Goal: Find specific page/section: Find specific page/section

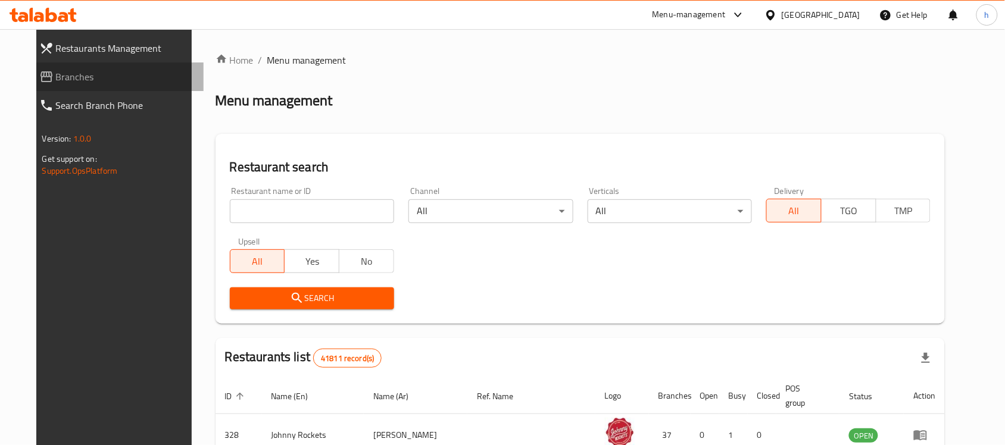
click at [61, 76] on span "Branches" at bounding box center [125, 77] width 139 height 14
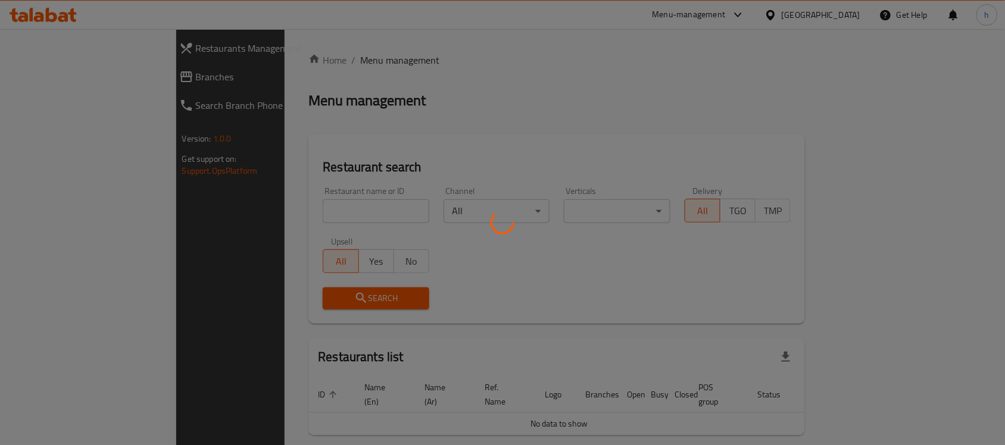
click at [39, 79] on div at bounding box center [502, 222] width 1005 height 445
click at [37, 79] on div at bounding box center [502, 222] width 1005 height 445
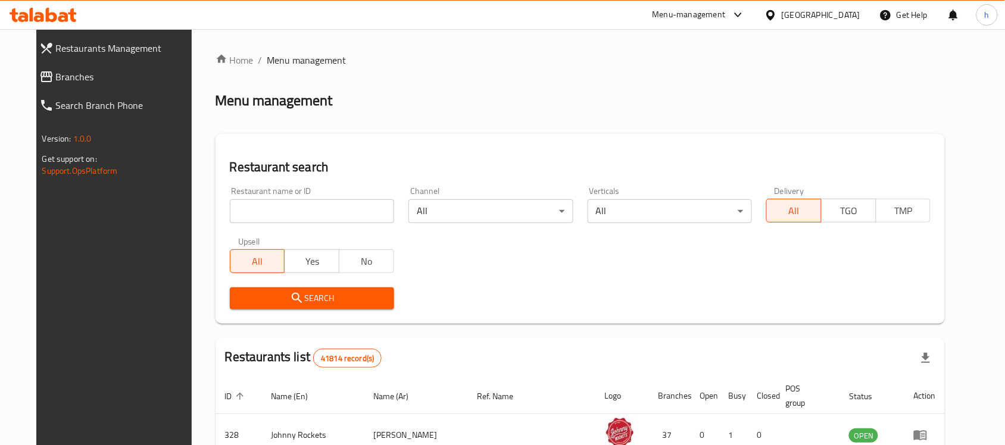
click at [56, 73] on span "Branches" at bounding box center [125, 77] width 139 height 14
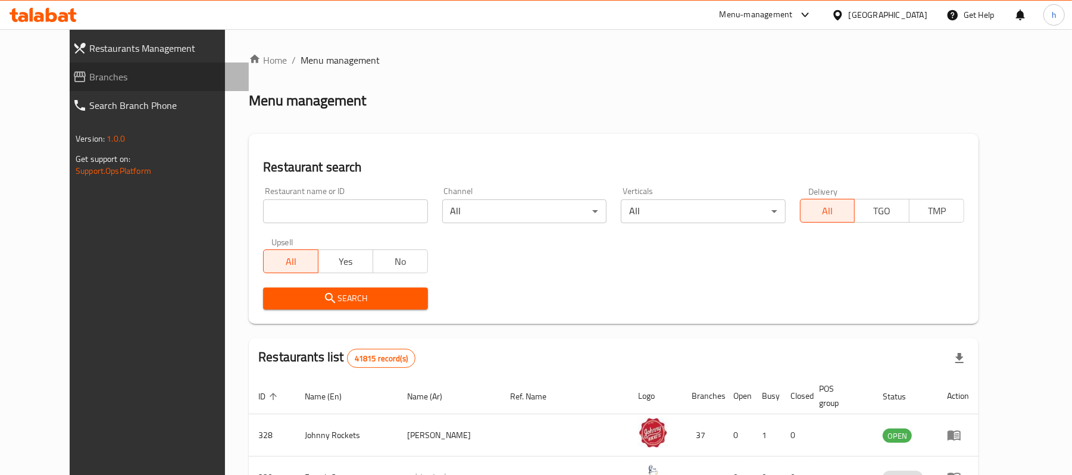
click at [89, 80] on span "Branches" at bounding box center [164, 77] width 150 height 14
click at [89, 79] on span "Branches" at bounding box center [164, 77] width 150 height 14
